Goal: Transaction & Acquisition: Obtain resource

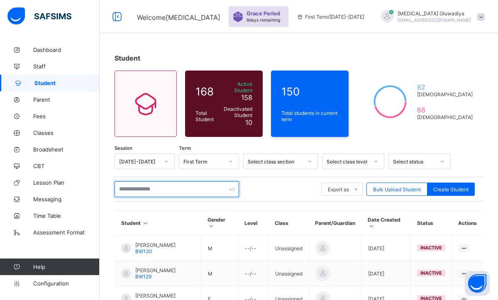
click at [123, 184] on input "text" at bounding box center [177, 190] width 125 height 16
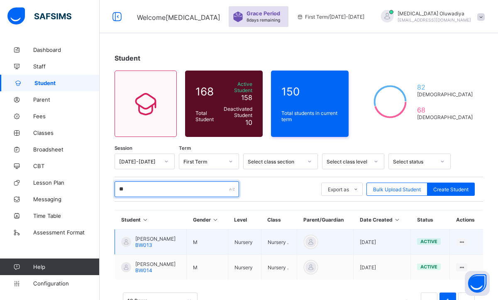
type input "**"
click at [155, 241] on div "[PERSON_NAME] BW013" at bounding box center [155, 242] width 40 height 12
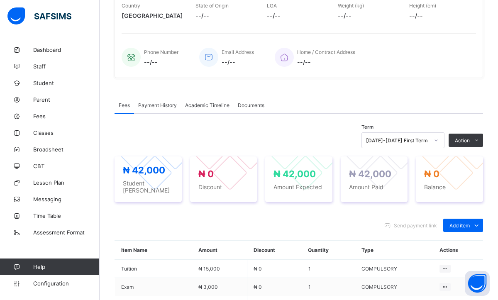
scroll to position [183, 0]
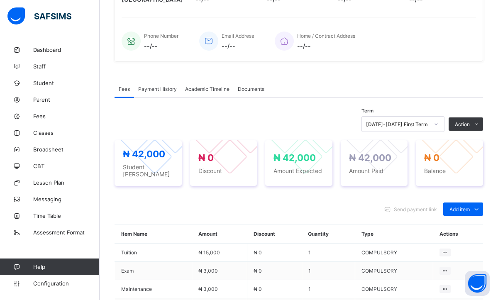
click at [162, 88] on span "Payment History" at bounding box center [157, 89] width 39 height 6
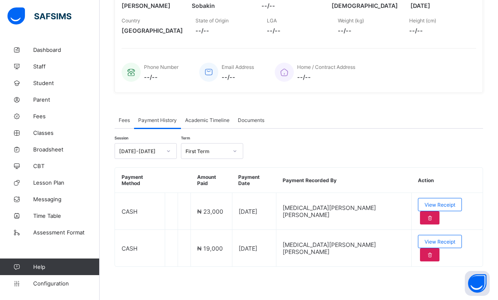
scroll to position [119, 0]
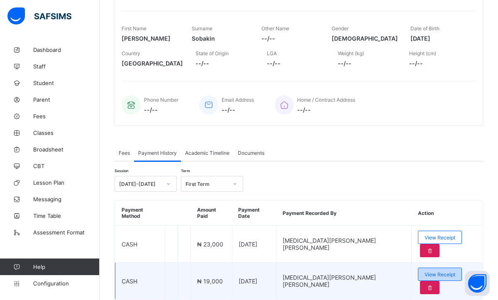
click at [418, 268] on div "View Receipt" at bounding box center [440, 274] width 44 height 13
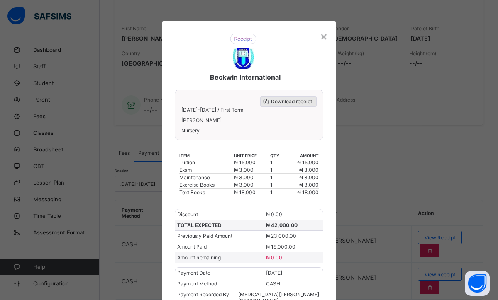
click at [293, 103] on span "Download receipt" at bounding box center [291, 101] width 41 height 6
click at [320, 32] on div "×" at bounding box center [324, 36] width 8 height 14
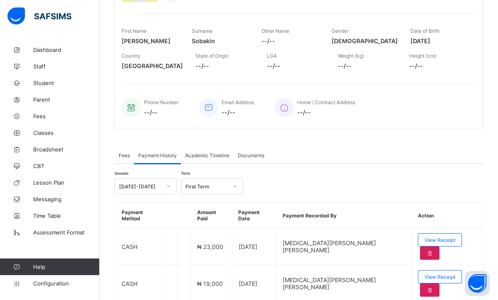
click at [172, 183] on div at bounding box center [169, 186] width 14 height 13
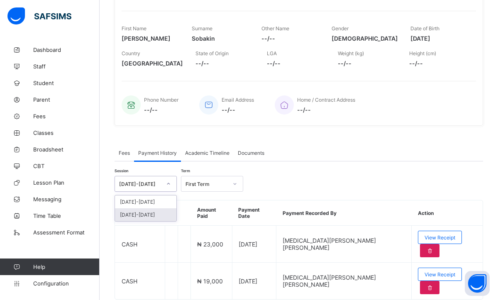
click at [156, 217] on div "[DATE]-[DATE]" at bounding box center [145, 215] width 61 height 13
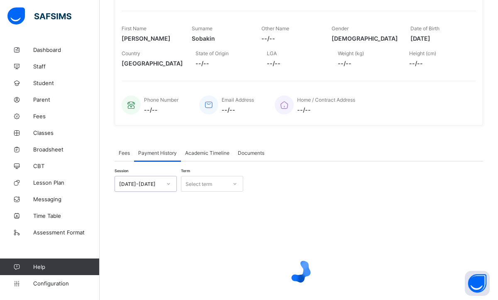
click at [235, 184] on icon at bounding box center [235, 184] width 5 height 8
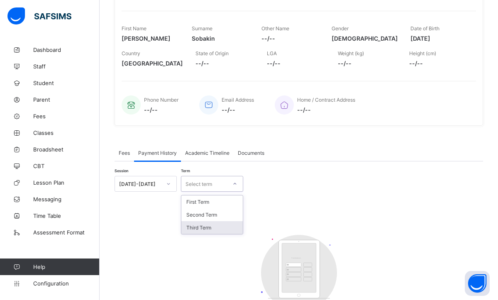
click at [207, 226] on div "Third Term" at bounding box center [212, 227] width 61 height 13
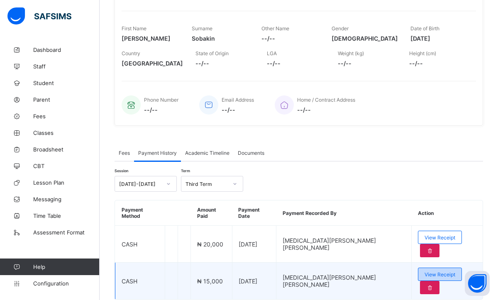
click at [418, 268] on div "View Receipt" at bounding box center [440, 274] width 44 height 13
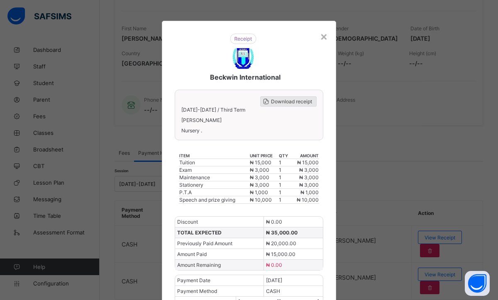
click at [297, 101] on span "Download receipt" at bounding box center [291, 101] width 41 height 6
